Goal: Transaction & Acquisition: Purchase product/service

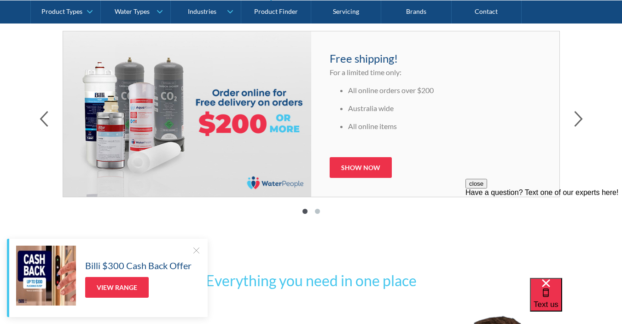
scroll to position [550, 0]
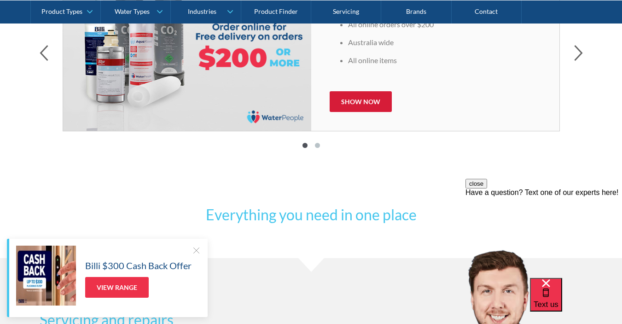
click at [369, 105] on link "Show now" at bounding box center [361, 101] width 62 height 21
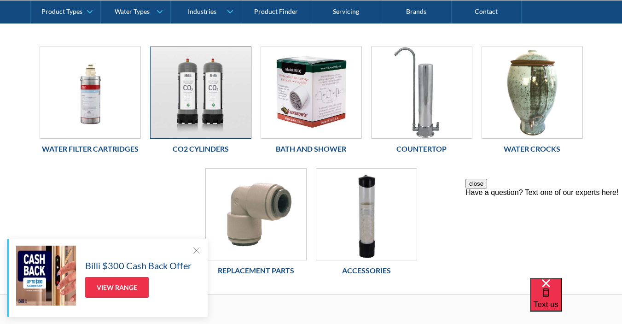
scroll to position [195, 0]
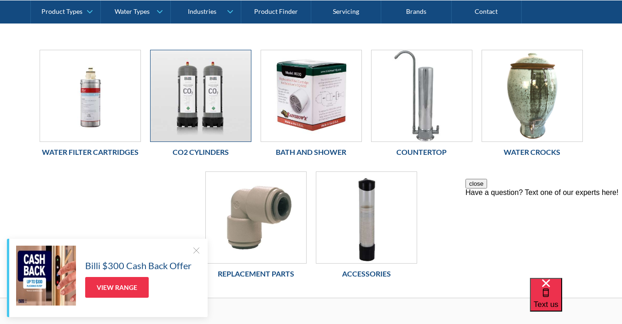
click at [212, 95] on img at bounding box center [201, 95] width 100 height 91
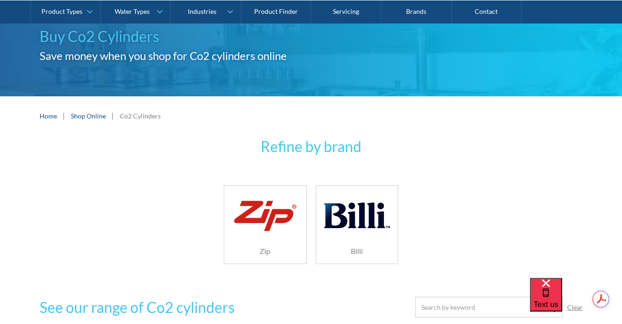
scroll to position [84, 0]
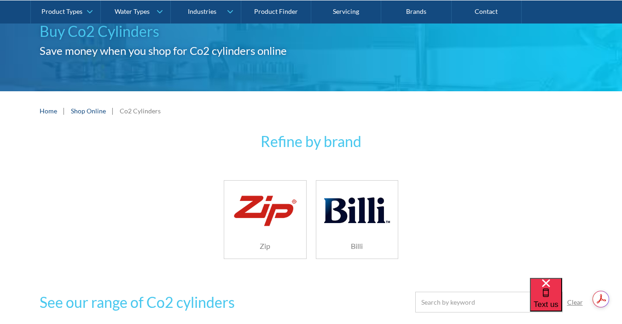
click at [357, 206] on img at bounding box center [356, 210] width 65 height 44
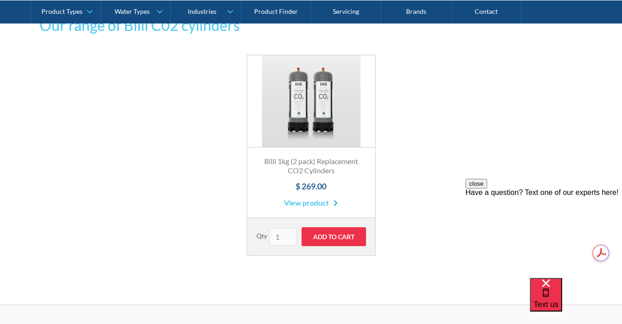
scroll to position [173, 0]
